Goal: Task Accomplishment & Management: Use online tool/utility

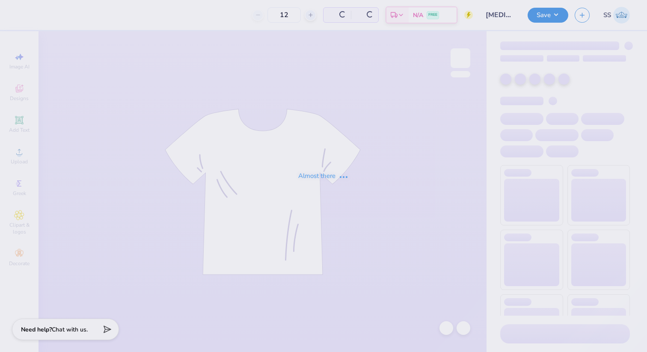
type input "[MEDICAL_DATA] Awareness"
type input "100"
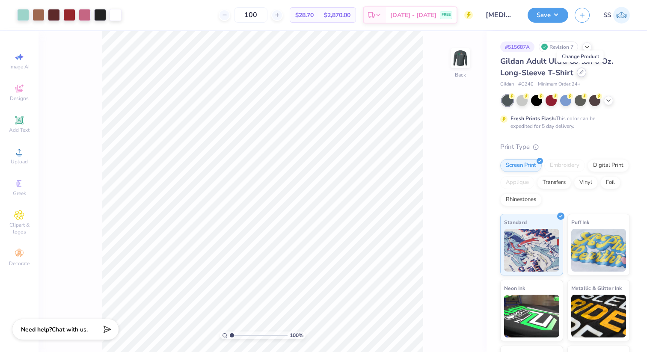
click at [581, 71] on icon at bounding box center [581, 72] width 4 height 4
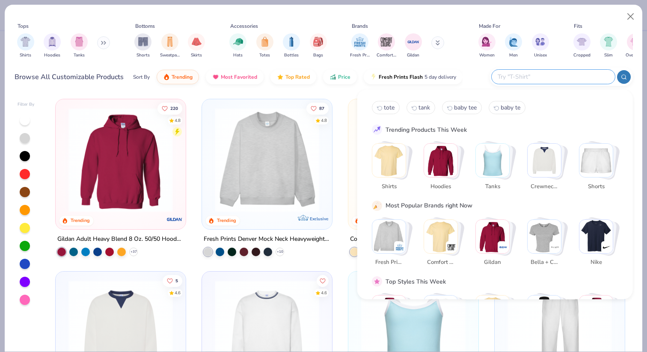
click at [569, 76] on input "text" at bounding box center [553, 77] width 112 height 10
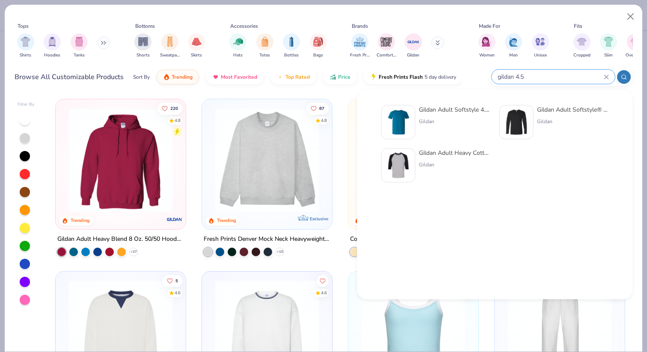
type input "gildan 4.5"
click at [462, 115] on div "Gildan Adult Softstyle 4.5 Oz. T-Shirt Gildan" at bounding box center [455, 122] width 72 height 34
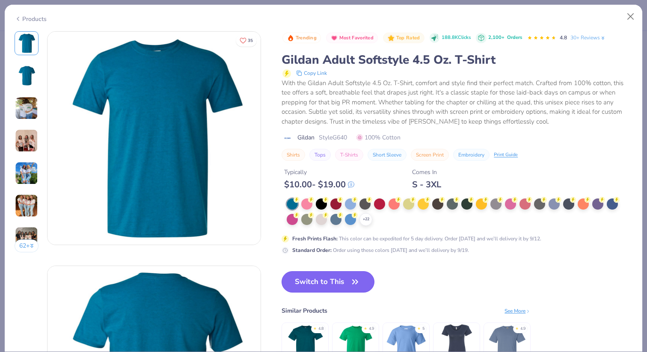
click at [338, 288] on button "Switch to This" at bounding box center [327, 281] width 93 height 21
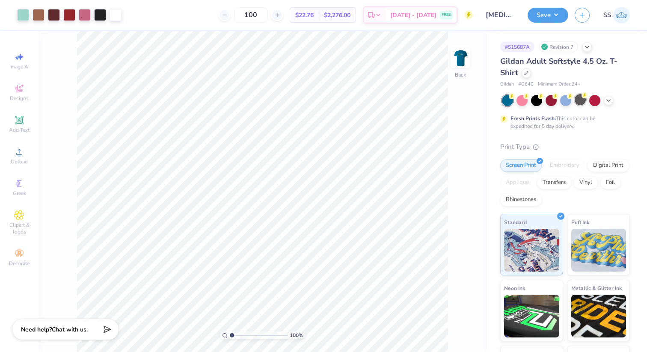
click at [577, 101] on div at bounding box center [579, 99] width 11 height 11
click at [607, 99] on icon at bounding box center [608, 99] width 7 height 7
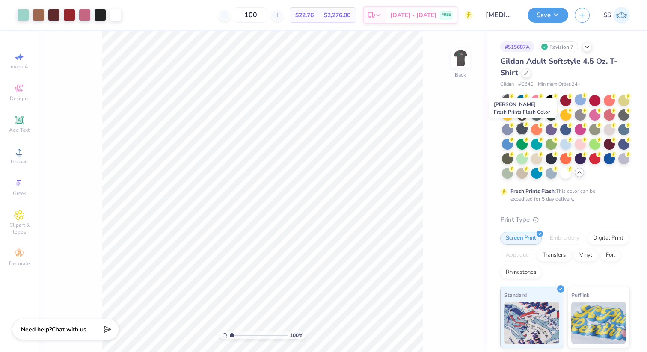
click at [520, 129] on div at bounding box center [521, 128] width 11 height 11
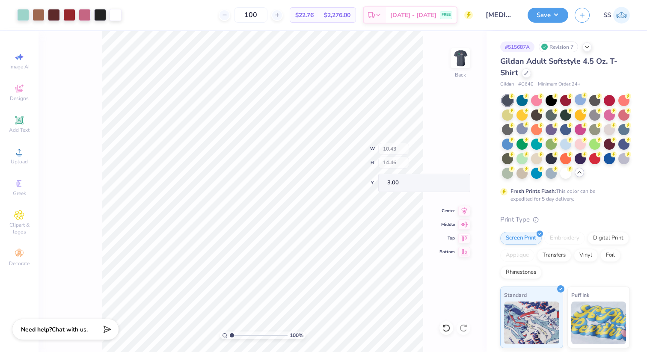
type input "3.00"
click at [462, 59] on img at bounding box center [460, 58] width 34 height 34
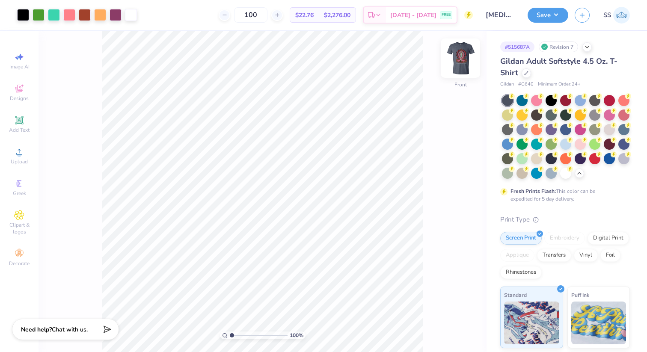
click at [453, 64] on img at bounding box center [460, 58] width 34 height 34
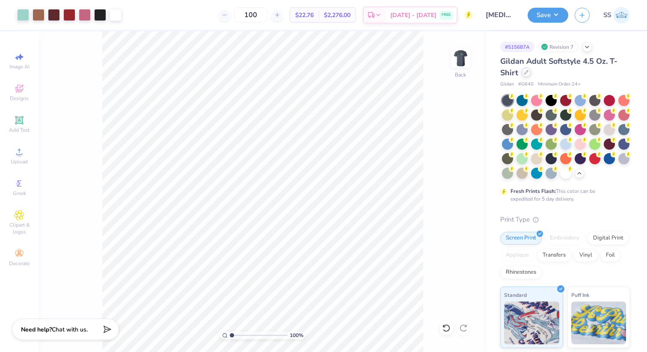
click at [524, 74] on icon at bounding box center [526, 72] width 4 height 4
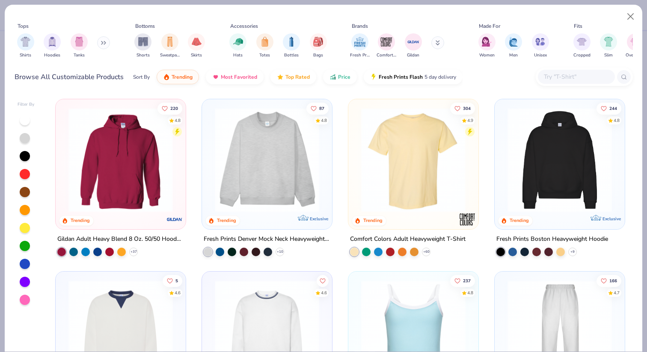
click at [559, 77] on input "text" at bounding box center [576, 77] width 66 height 10
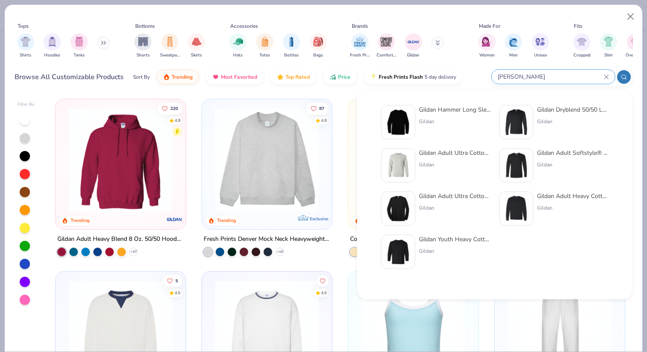
type input "gildan long"
click at [558, 153] on div "Gildan Adult Softstyle® 4.5 Oz. Long-Sleeve T-Shirt" at bounding box center [573, 152] width 72 height 9
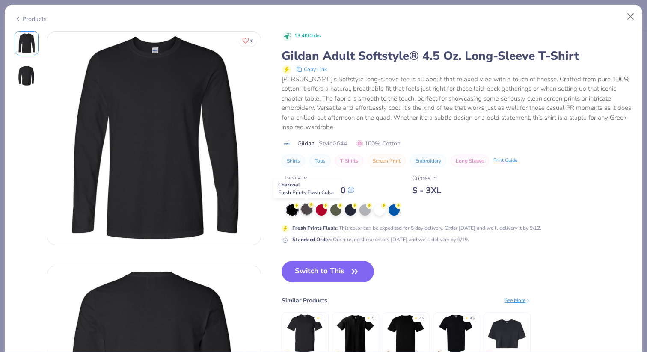
click at [307, 210] on div at bounding box center [306, 209] width 11 height 11
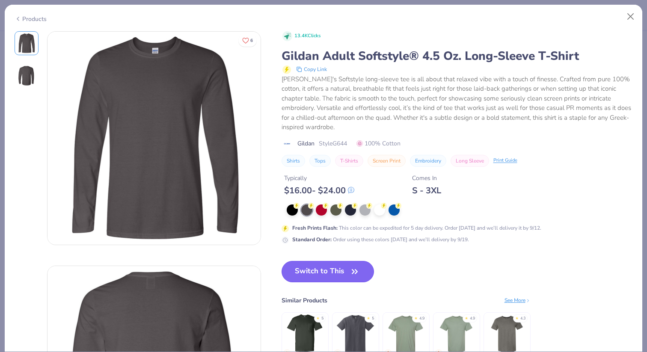
click at [313, 278] on button "Switch to This" at bounding box center [327, 271] width 93 height 21
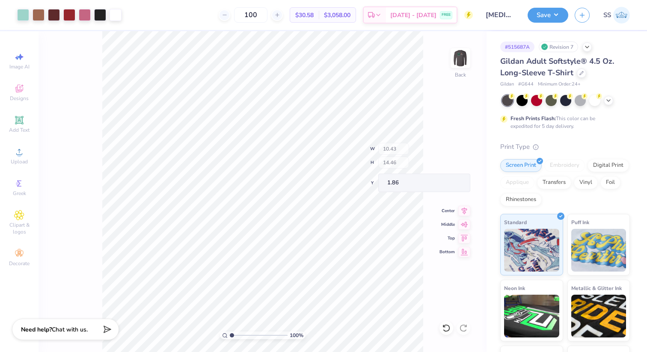
type input "3.00"
click at [464, 61] on img at bounding box center [460, 58] width 34 height 34
type input "3.65"
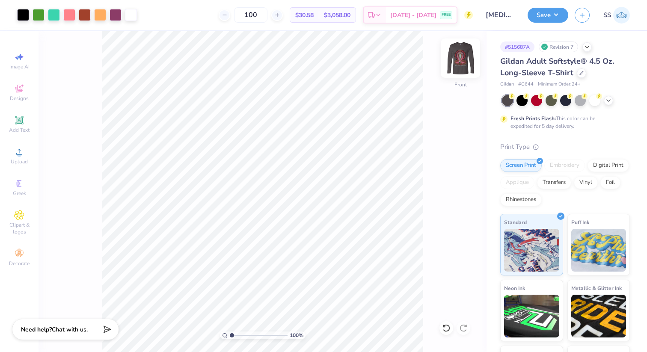
click at [457, 61] on img at bounding box center [460, 58] width 34 height 34
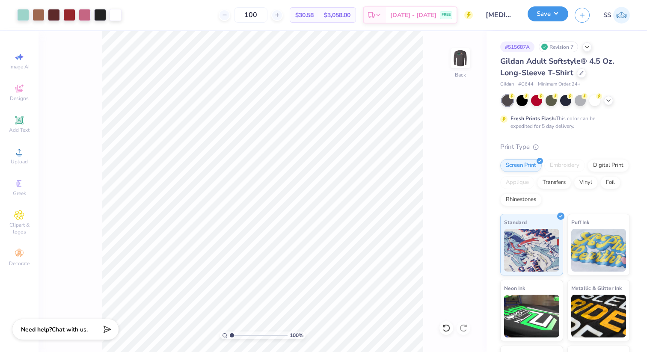
click at [556, 13] on button "Save" at bounding box center [547, 13] width 41 height 15
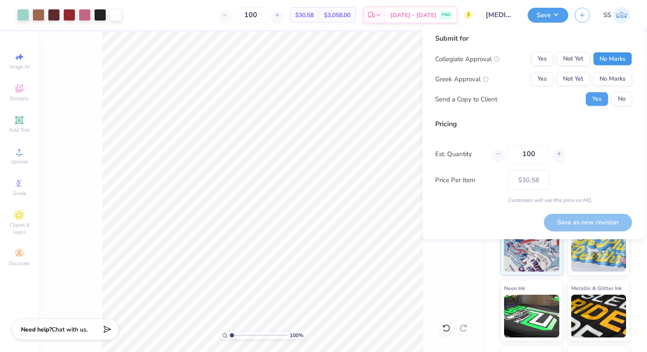
click at [603, 59] on button "No Marks" at bounding box center [612, 59] width 39 height 14
click at [603, 82] on button "No Marks" at bounding box center [612, 79] width 39 height 14
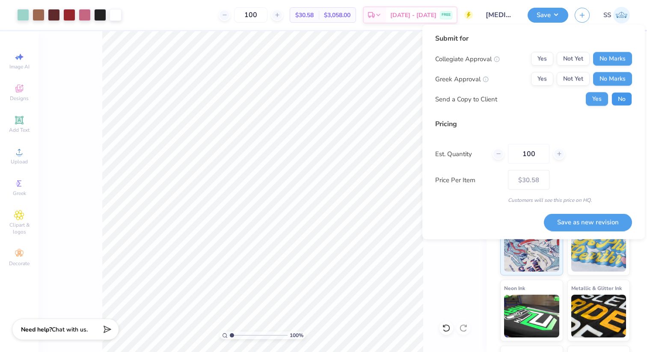
click at [618, 98] on button "No" at bounding box center [621, 99] width 21 height 14
click at [566, 222] on button "Save as new revision" at bounding box center [588, 222] width 88 height 18
type input "$30.58"
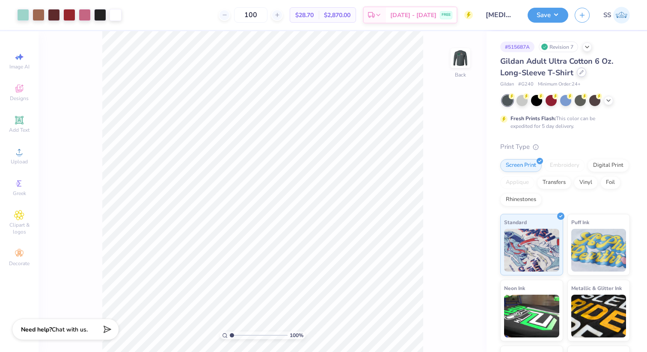
click at [582, 75] on div at bounding box center [581, 72] width 9 height 9
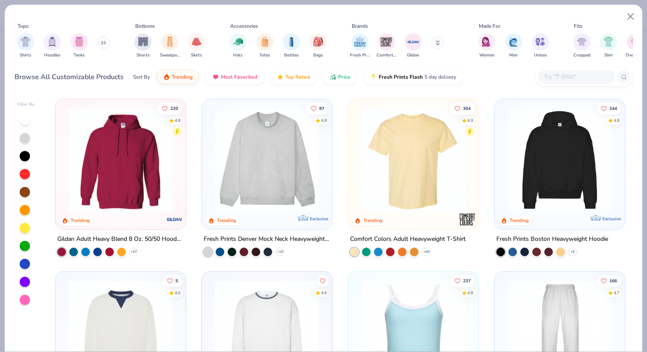
click at [582, 75] on input "text" at bounding box center [576, 77] width 66 height 10
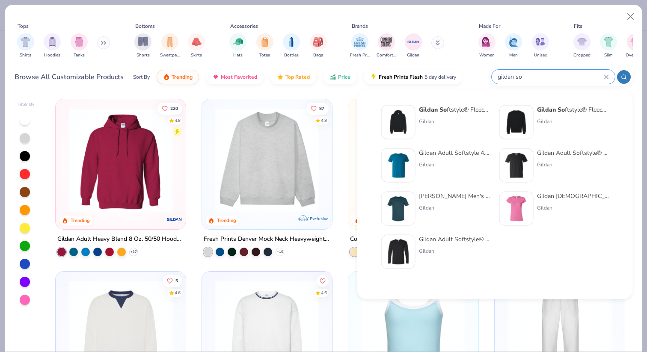
type input "gildan so"
click at [448, 152] on div "Gildan Adult Softstyle 4.5 Oz. T-Shirt" at bounding box center [455, 152] width 72 height 9
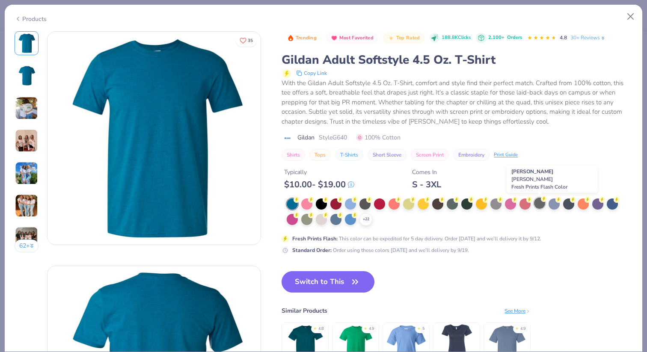
click at [542, 204] on div at bounding box center [539, 203] width 11 height 11
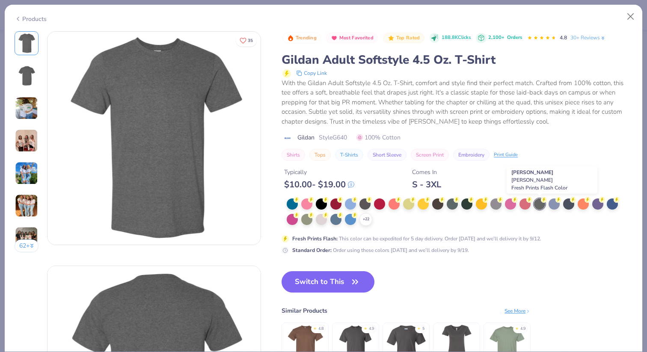
click at [537, 205] on div at bounding box center [539, 203] width 11 height 11
click at [368, 224] on div "+ 22" at bounding box center [365, 219] width 13 height 13
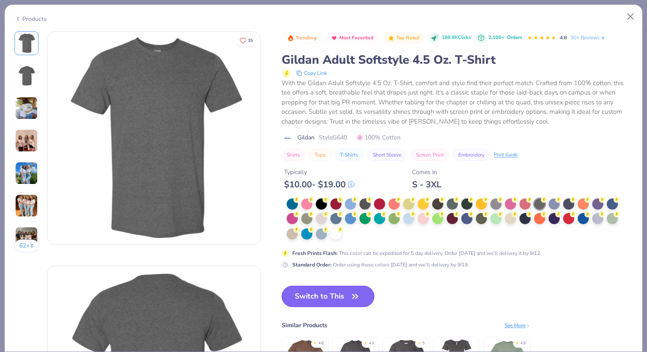
click at [331, 293] on button "Switch to This" at bounding box center [327, 296] width 93 height 21
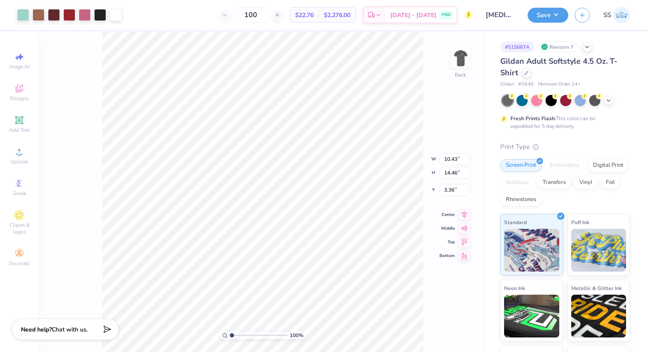
type input "3.00"
click at [462, 57] on img at bounding box center [460, 58] width 34 height 34
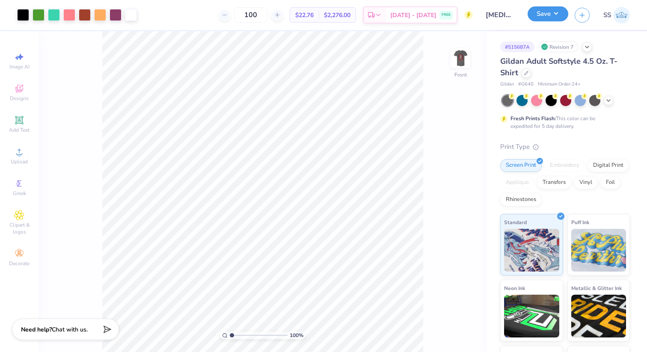
click at [552, 15] on button "Save" at bounding box center [547, 13] width 41 height 15
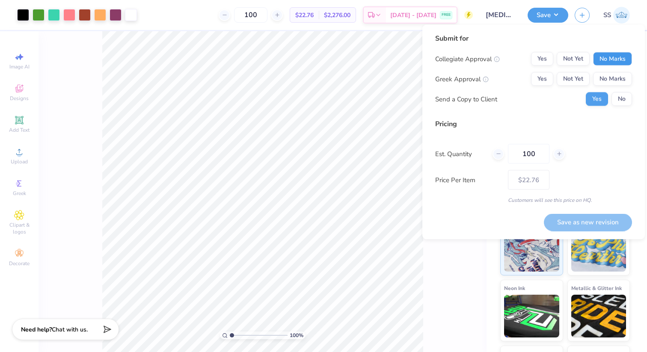
click at [606, 55] on button "No Marks" at bounding box center [612, 59] width 39 height 14
click at [612, 78] on button "No Marks" at bounding box center [612, 79] width 39 height 14
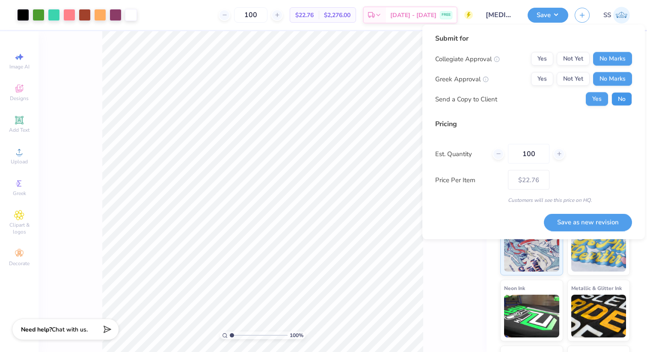
click at [619, 103] on button "No" at bounding box center [621, 99] width 21 height 14
click at [591, 214] on button "Save as new revision" at bounding box center [588, 222] width 88 height 18
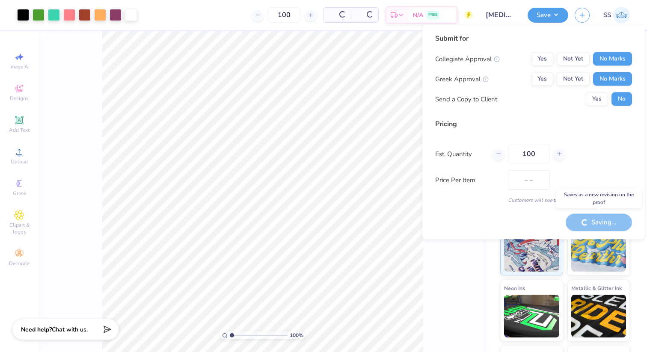
type input "$22.76"
